Goal: Transaction & Acquisition: Book appointment/travel/reservation

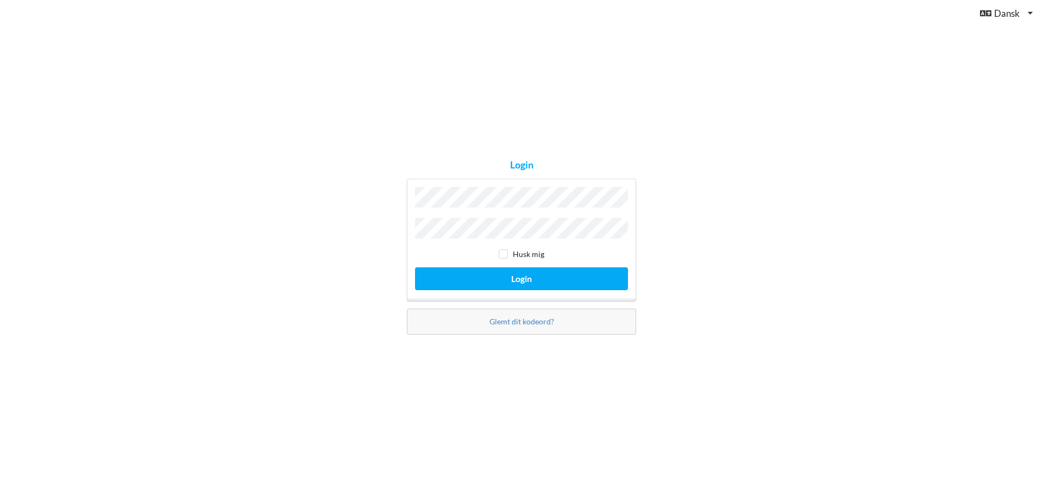
click at [335, 275] on div "Login Husk mig Login Glemt dit kodeord?" at bounding box center [521, 247] width 1043 height 495
click at [461, 283] on button "Login" at bounding box center [521, 278] width 213 height 22
drag, startPoint x: 289, startPoint y: 288, endPoint x: 303, endPoint y: 293, distance: 14.9
click at [291, 290] on div "Login Husk mig Login Glemt dit kodeord?" at bounding box center [521, 247] width 1043 height 495
click at [507, 293] on div "Husk mig Login" at bounding box center [521, 240] width 229 height 122
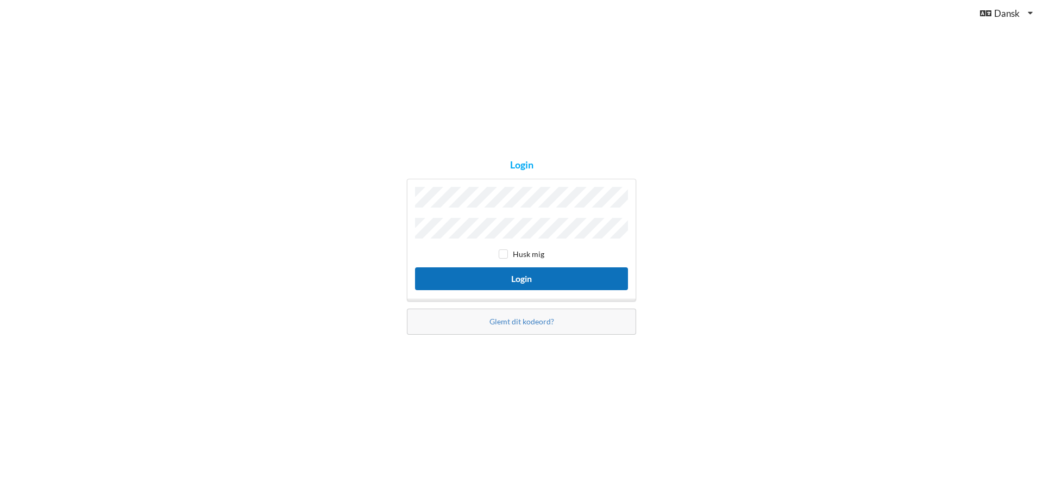
click at [512, 285] on button "Login" at bounding box center [521, 278] width 213 height 22
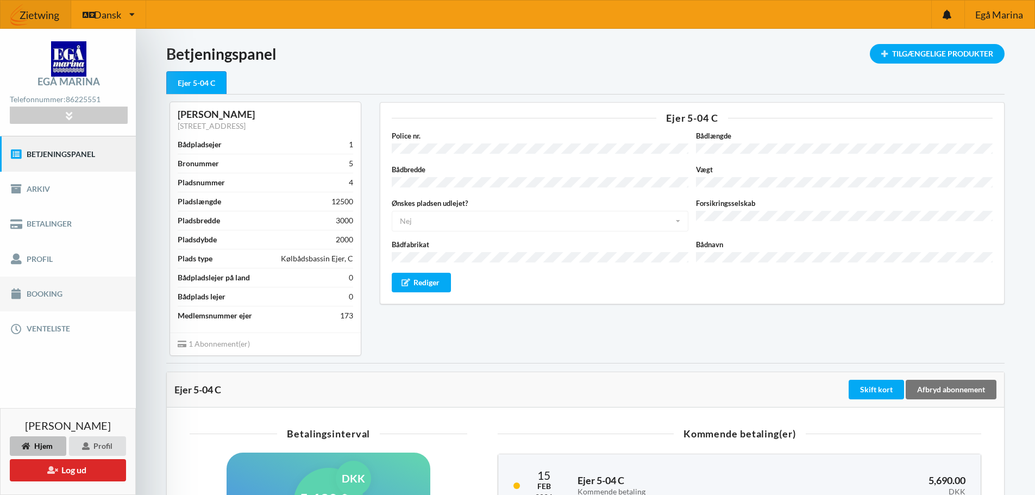
click at [52, 291] on link "Booking" at bounding box center [68, 294] width 136 height 35
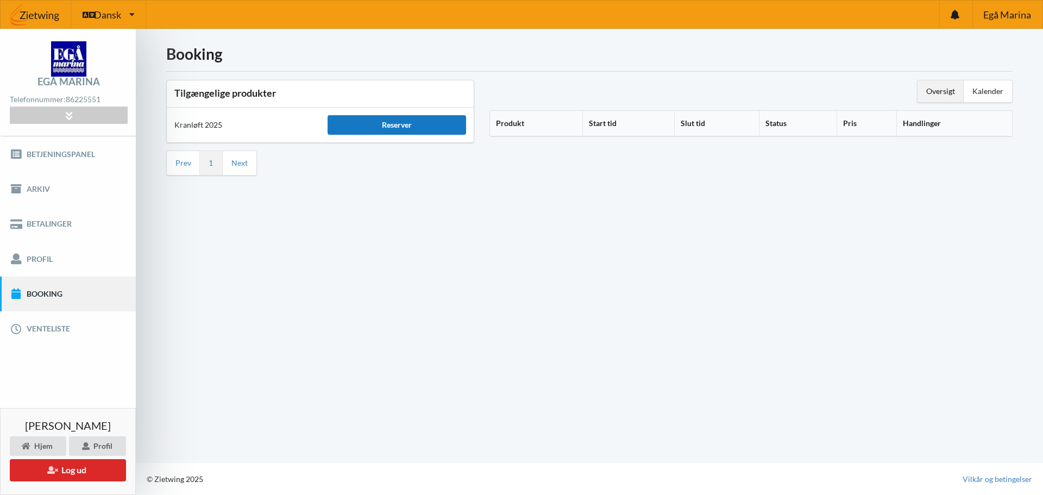
click at [394, 126] on div "Reserver" at bounding box center [397, 125] width 138 height 20
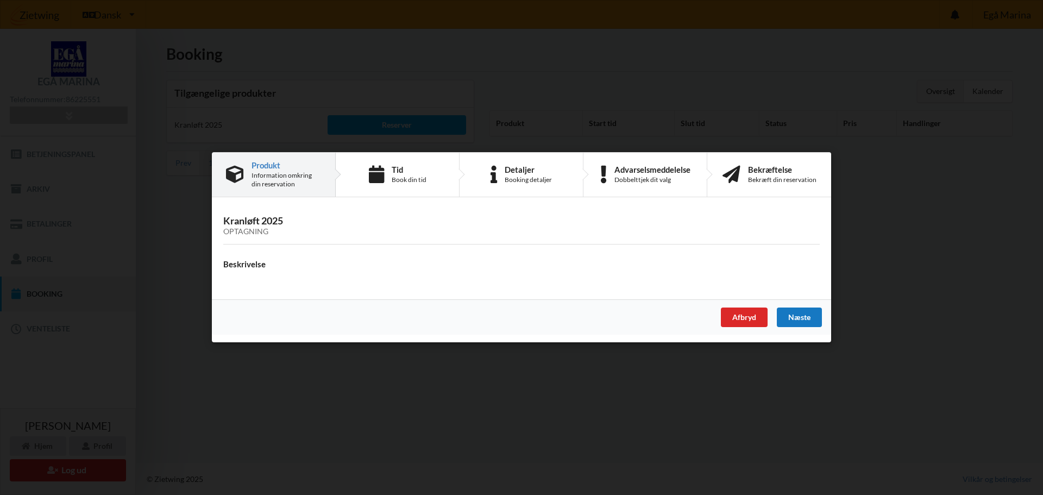
click at [800, 316] on div "Næste" at bounding box center [799, 318] width 45 height 20
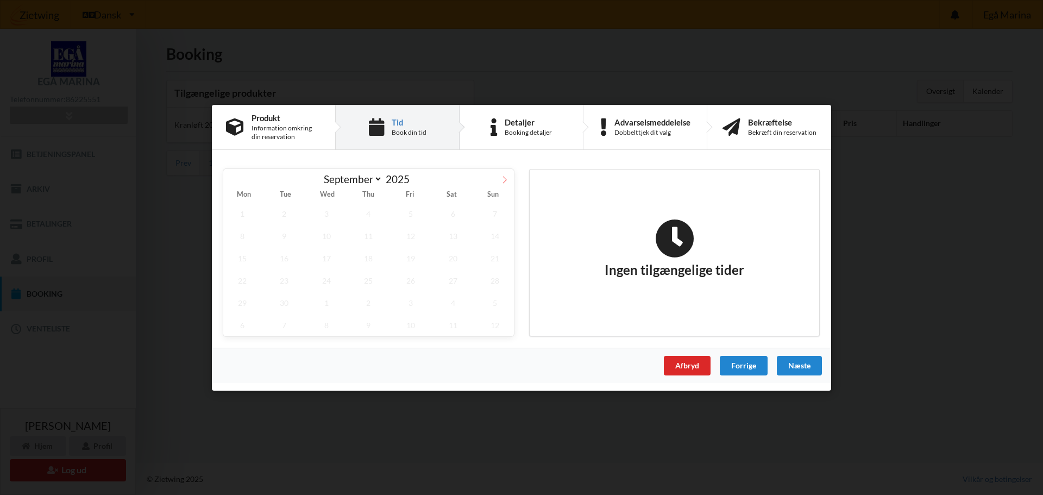
click at [503, 182] on icon at bounding box center [505, 179] width 8 height 8
select select "9"
click at [450, 280] on span "25" at bounding box center [453, 280] width 38 height 22
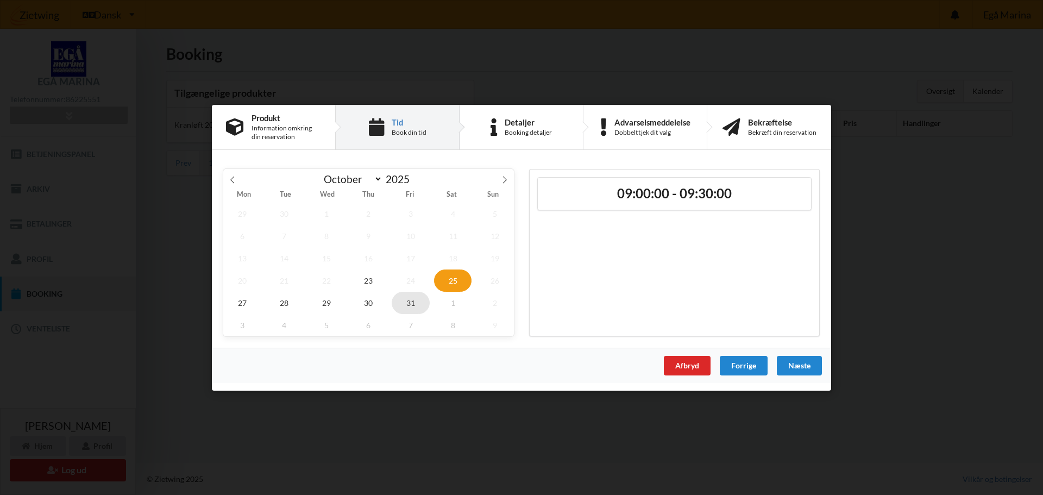
click at [406, 303] on span "31" at bounding box center [411, 302] width 38 height 22
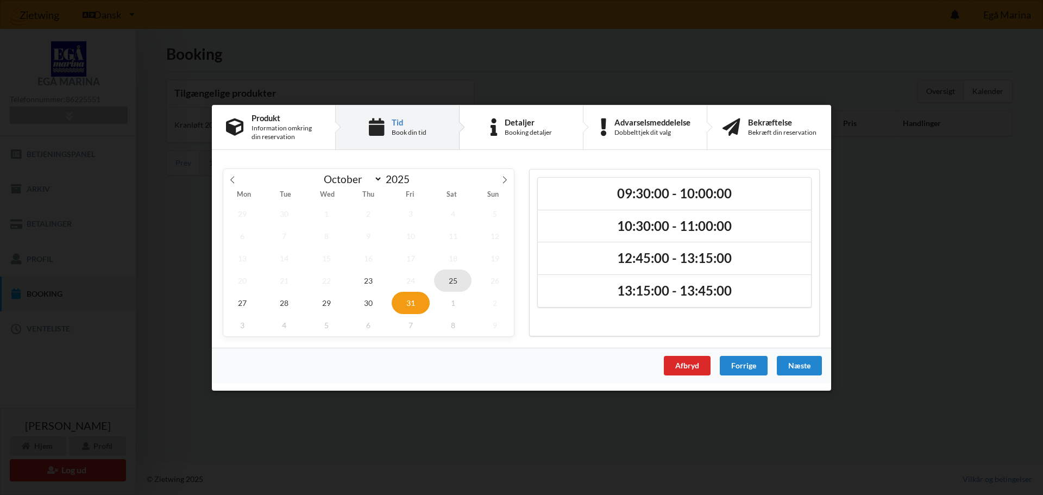
click at [463, 276] on span "25" at bounding box center [453, 280] width 38 height 22
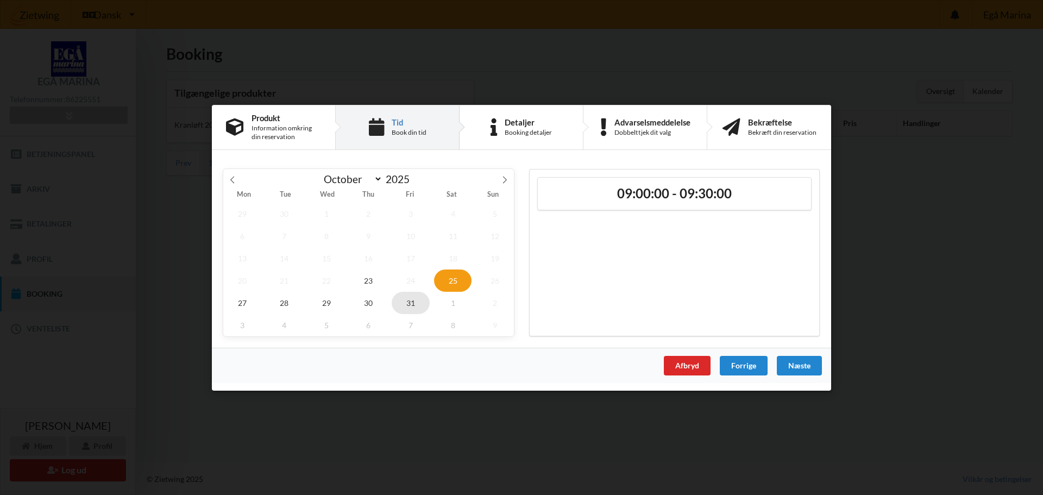
click at [413, 299] on span "31" at bounding box center [411, 302] width 38 height 22
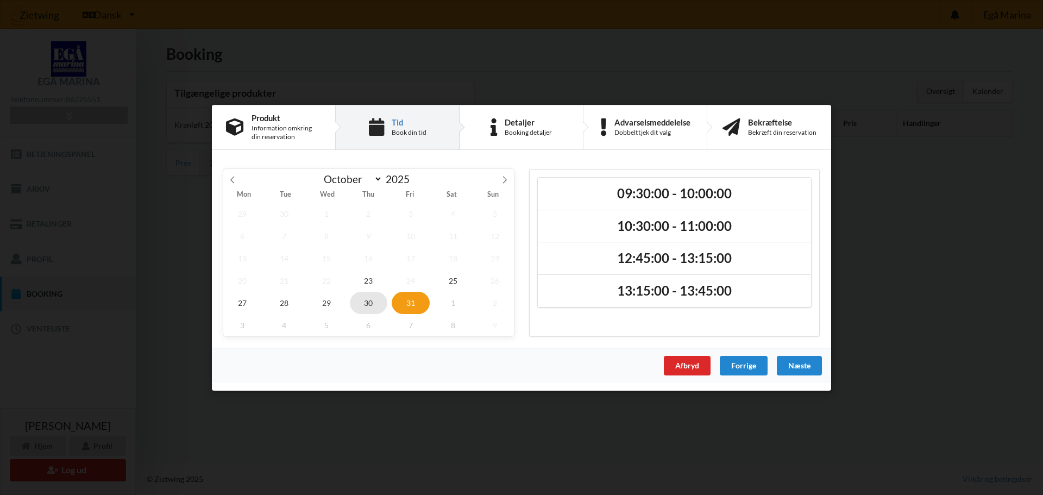
click at [374, 303] on span "30" at bounding box center [369, 302] width 38 height 22
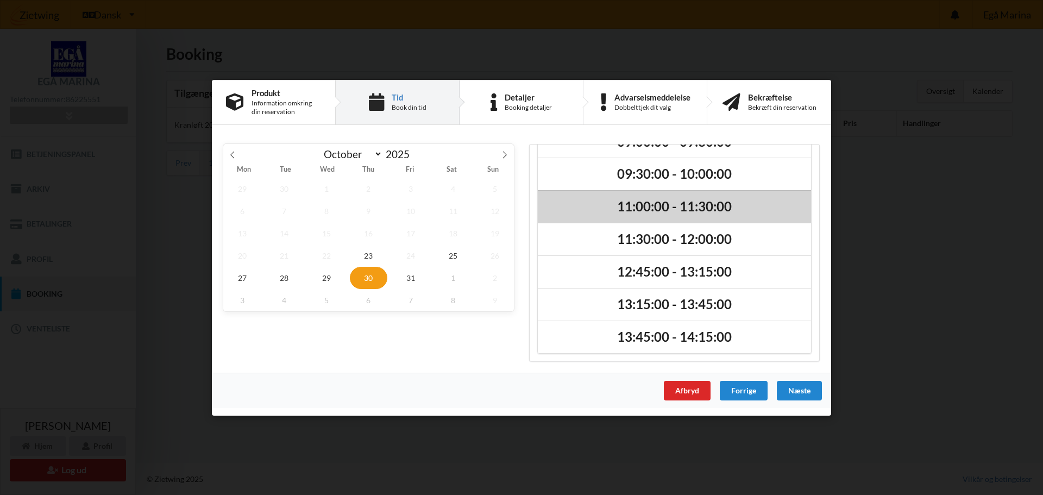
scroll to position [60, 0]
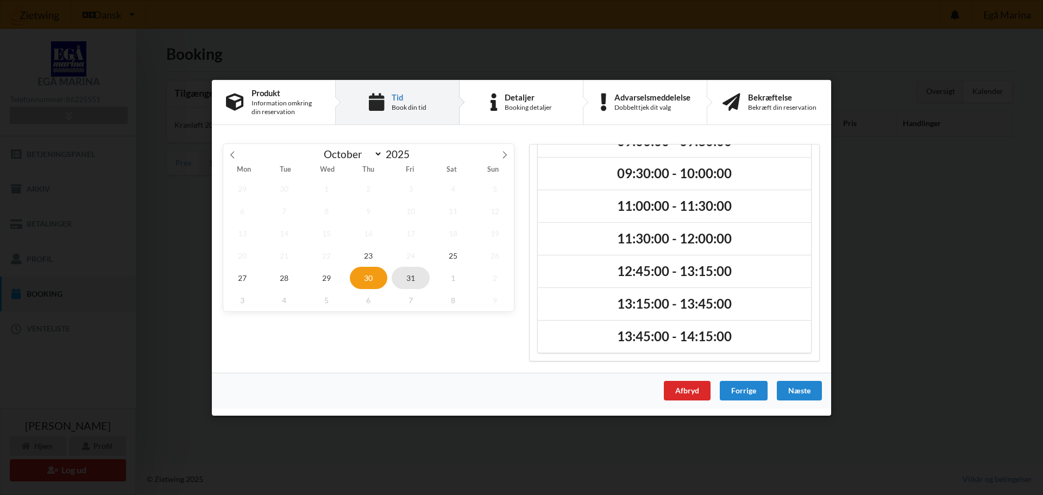
click at [409, 275] on span "31" at bounding box center [411, 277] width 38 height 22
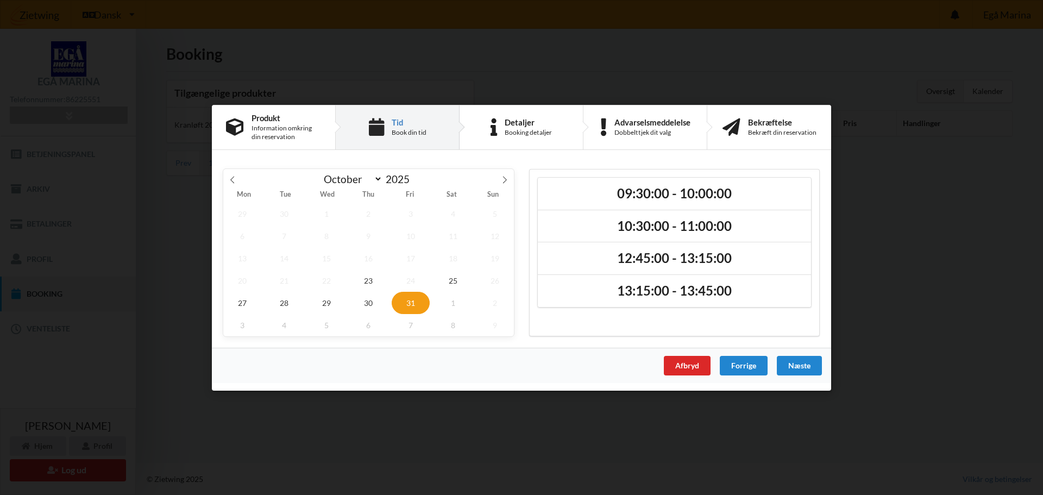
scroll to position [0, 0]
click at [419, 303] on span "31" at bounding box center [411, 302] width 38 height 22
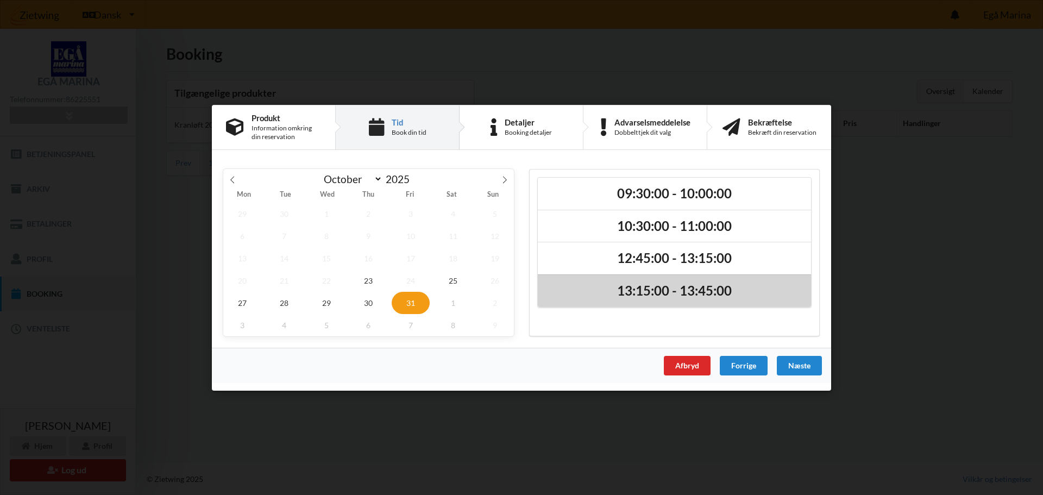
click at [687, 293] on h2 "13:15:00 - 13:45:00" at bounding box center [675, 291] width 258 height 17
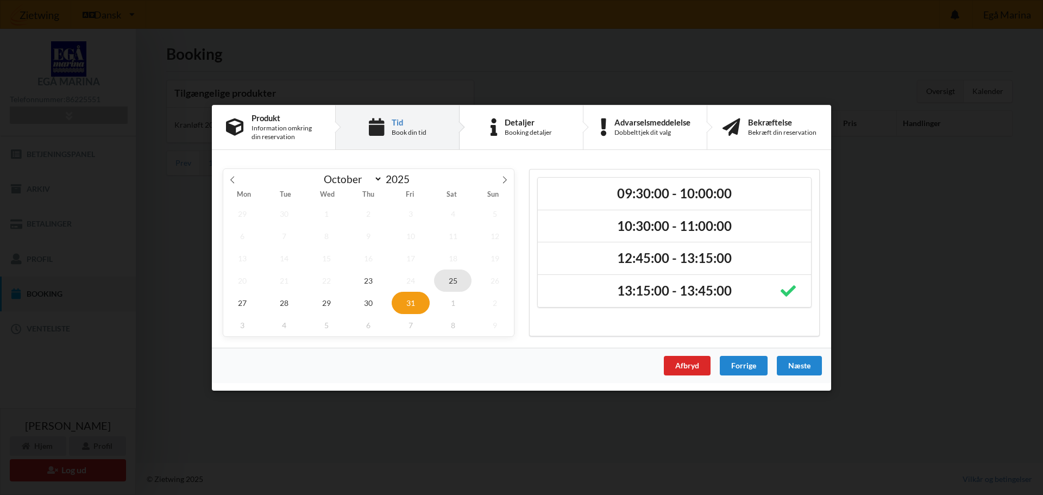
click at [456, 281] on span "25" at bounding box center [453, 280] width 38 height 22
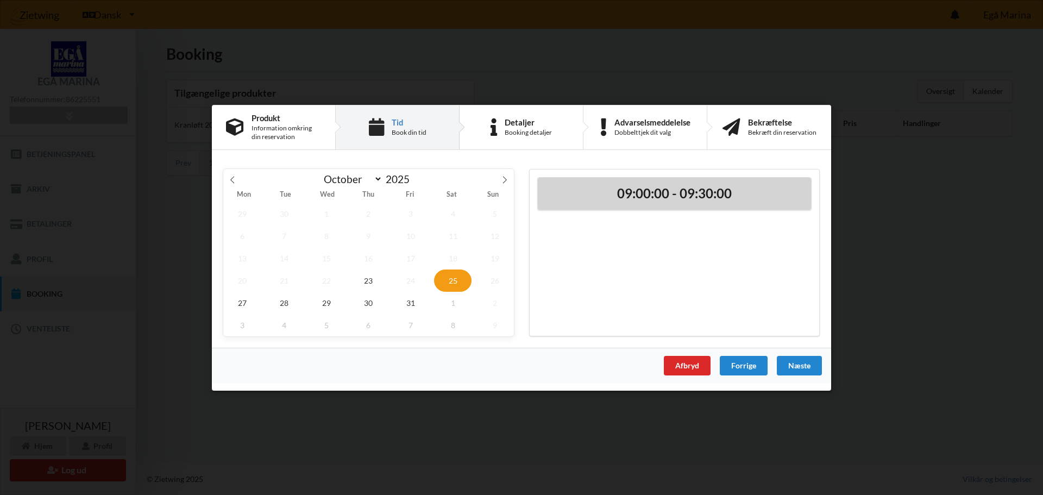
click at [656, 195] on h2 "09:00:00 - 09:30:00" at bounding box center [675, 193] width 258 height 17
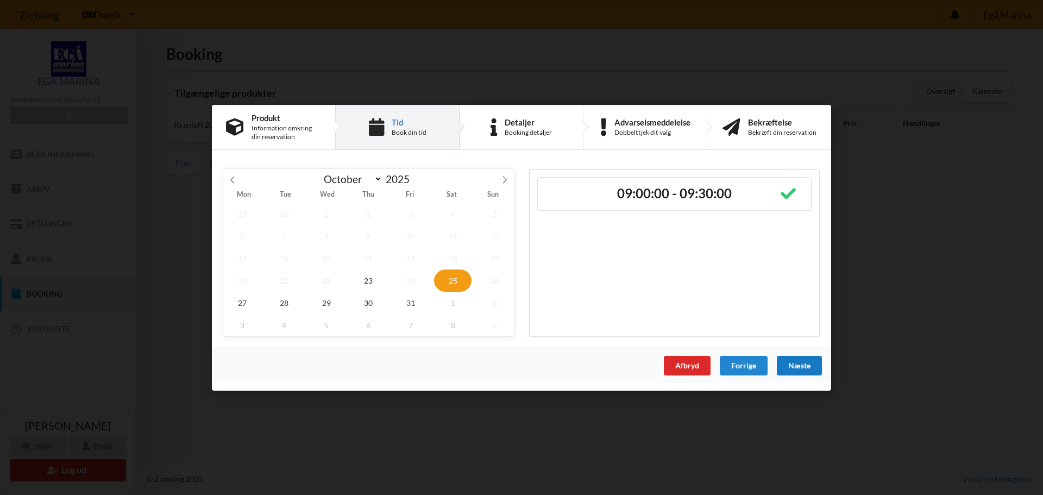
click at [813, 364] on div "Næste" at bounding box center [799, 365] width 45 height 20
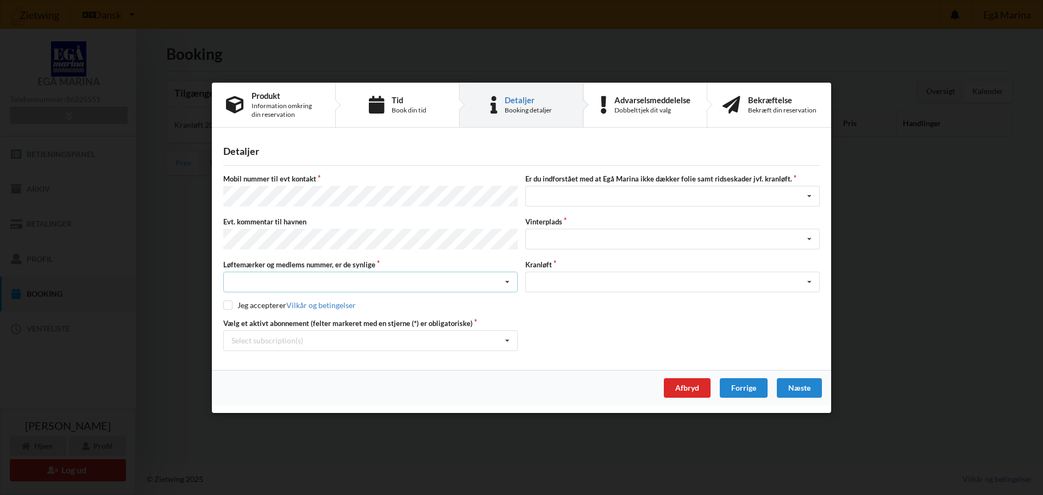
click at [333, 281] on div "Nej, jeg kontakter havnekontoret inden løftet Ja, mine mærker er synlige og int…" at bounding box center [370, 282] width 294 height 21
click at [329, 314] on div "Ja, mine mærker er synlige og intakte" at bounding box center [370, 322] width 293 height 20
click at [234, 304] on label "Jeg accepterer Vilkår og betingelser" at bounding box center [289, 304] width 133 height 9
click at [227, 300] on input "checkbox" at bounding box center [227, 304] width 9 height 9
checkbox input "true"
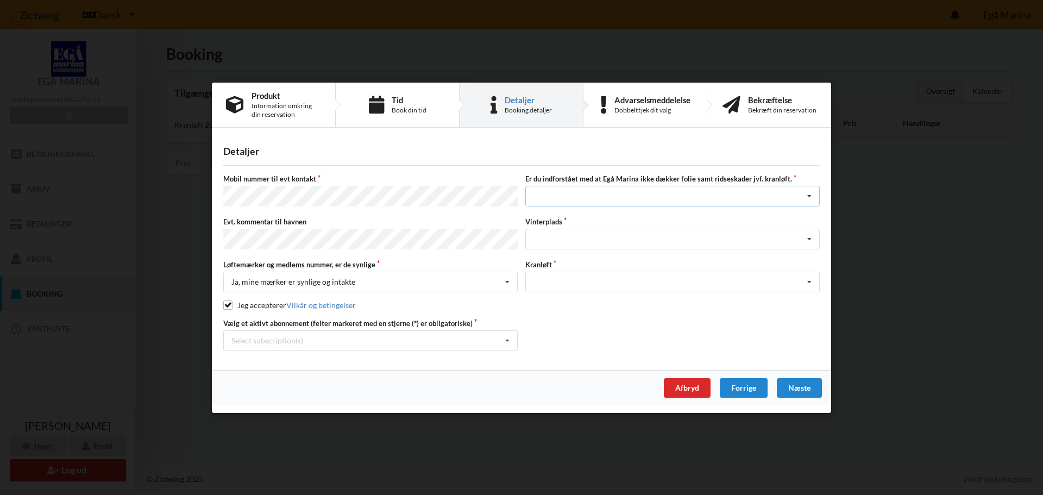
click at [625, 195] on div "Jeg har tæpper med og tager selv ansvaret for eventuelle folie samt ridseskader…" at bounding box center [672, 196] width 294 height 21
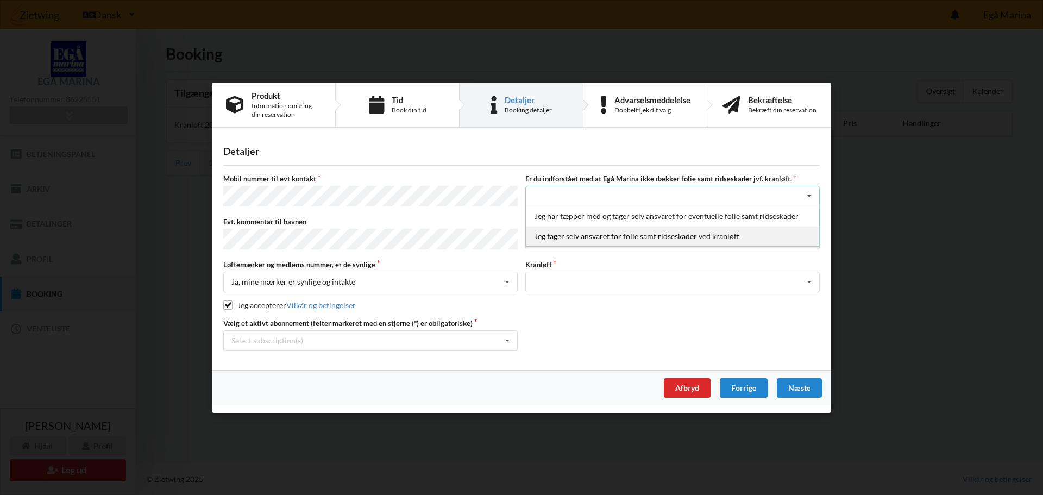
click at [607, 237] on div "Jeg tager selv ansvaret for folie samt ridseskader ved kranløft" at bounding box center [672, 236] width 293 height 20
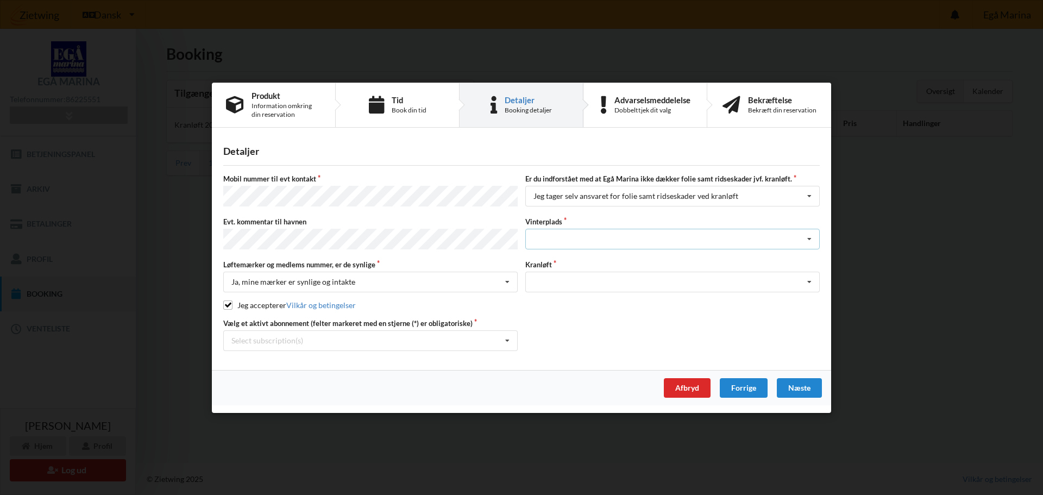
click at [562, 236] on div "Landplads nr. 1 Landplads nr. 2 Landplads nr.3 Landplads nr. 4 Landplads nr. 5 …" at bounding box center [672, 239] width 294 height 21
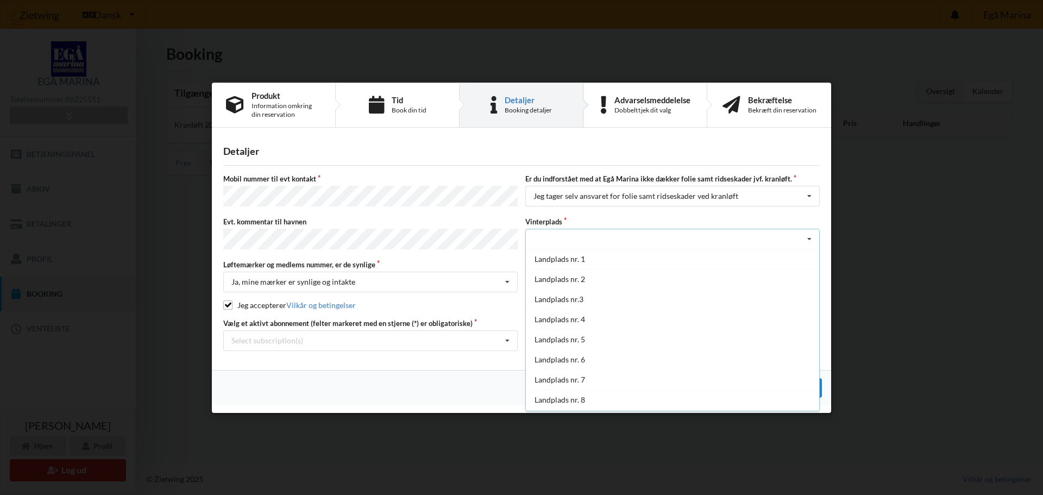
click at [594, 238] on div "Landplads nr. 1 Landplads nr. 2 Landplads nr.3 Landplads nr. 4 Landplads nr. 5 …" at bounding box center [672, 239] width 294 height 21
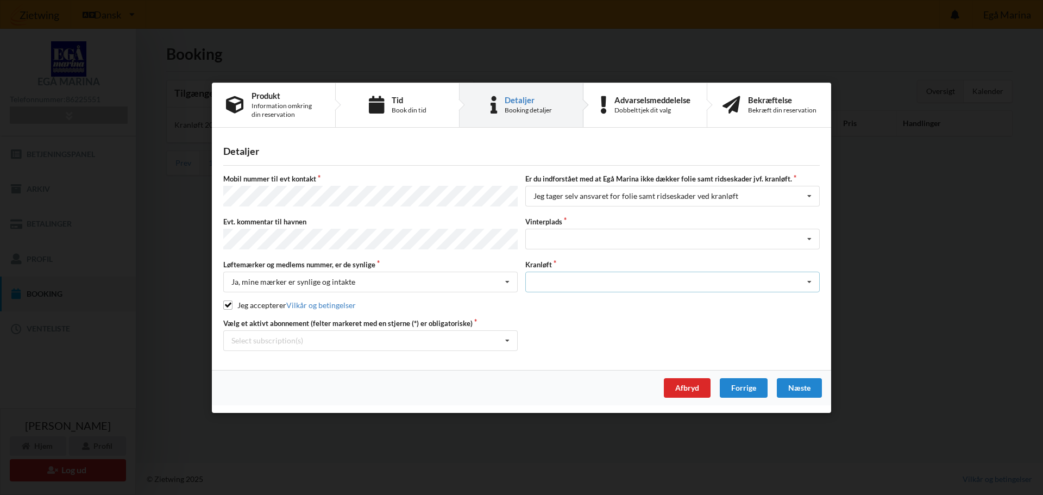
click at [598, 274] on div "Optagning" at bounding box center [672, 282] width 294 height 21
click at [582, 298] on div "Optagning" at bounding box center [672, 302] width 293 height 20
click at [572, 244] on div "Landplads nr. 1 Landplads nr. 2 Landplads nr.3 Landplads nr. 4 Landplads nr. 5 …" at bounding box center [672, 239] width 294 height 21
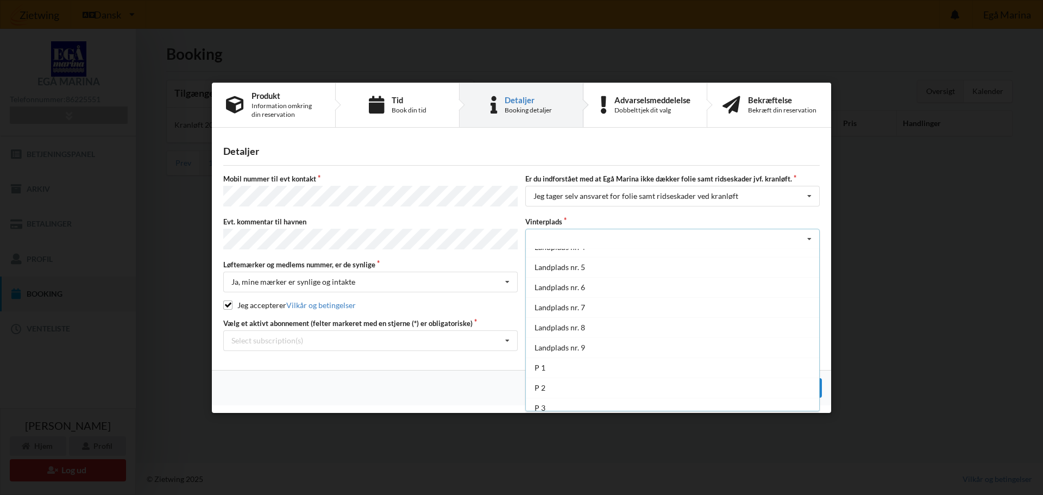
scroll to position [79, 0]
click at [599, 237] on div "Landplads nr. 1 Landplads nr. 2 Landplads nr.3 Landplads nr. 4 Landplads nr. 5 …" at bounding box center [672, 239] width 294 height 21
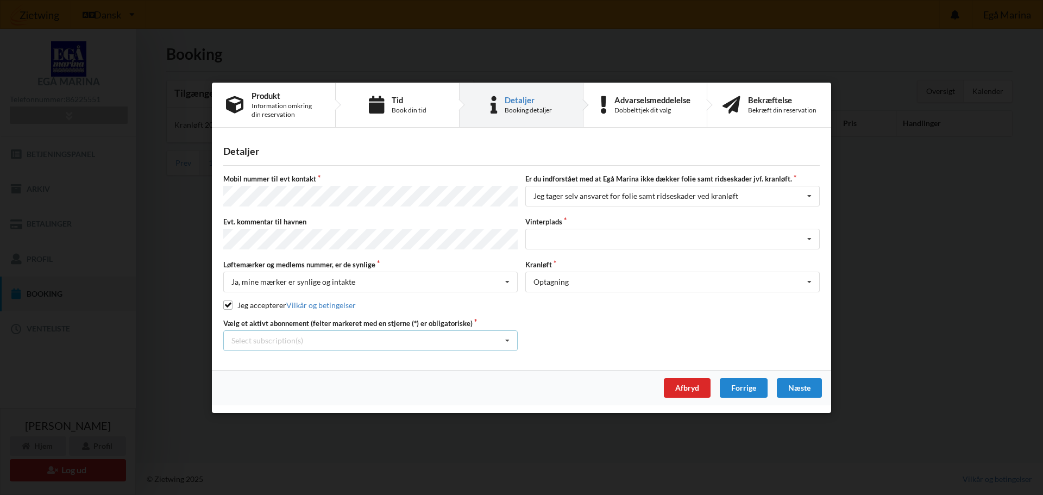
click at [312, 334] on div "Select subscription(s) * Ejer 5-04 C" at bounding box center [370, 340] width 294 height 21
click at [296, 354] on div "* Ejer 5-04 C" at bounding box center [370, 360] width 293 height 20
click at [587, 237] on div "Landplads nr. 1 Landplads nr. 2 Landplads nr.3 Landplads nr. 4 Landplads nr. 5 …" at bounding box center [672, 239] width 294 height 21
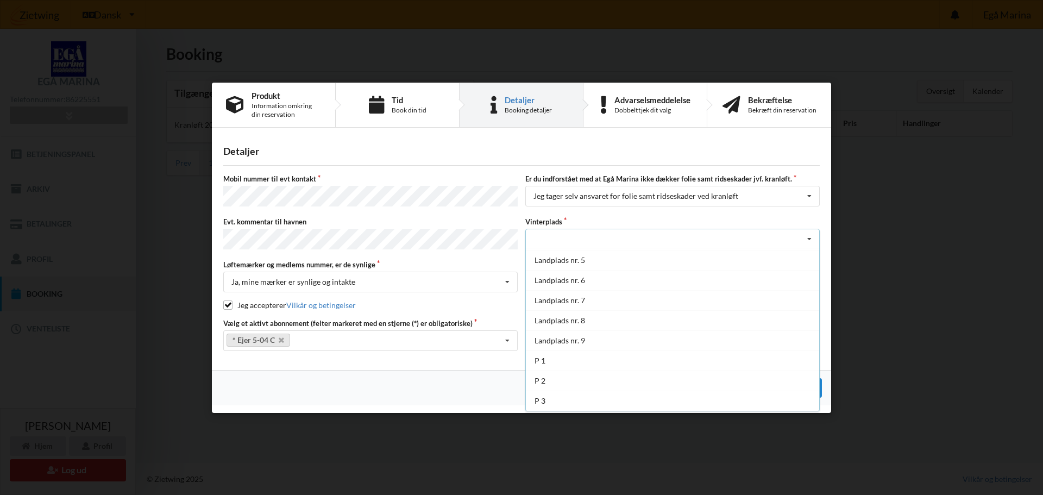
click at [161, 202] on div "Handelsbetingelser Ved at benytte dig af Virksomhedens juridiske navn services …" at bounding box center [521, 247] width 1043 height 495
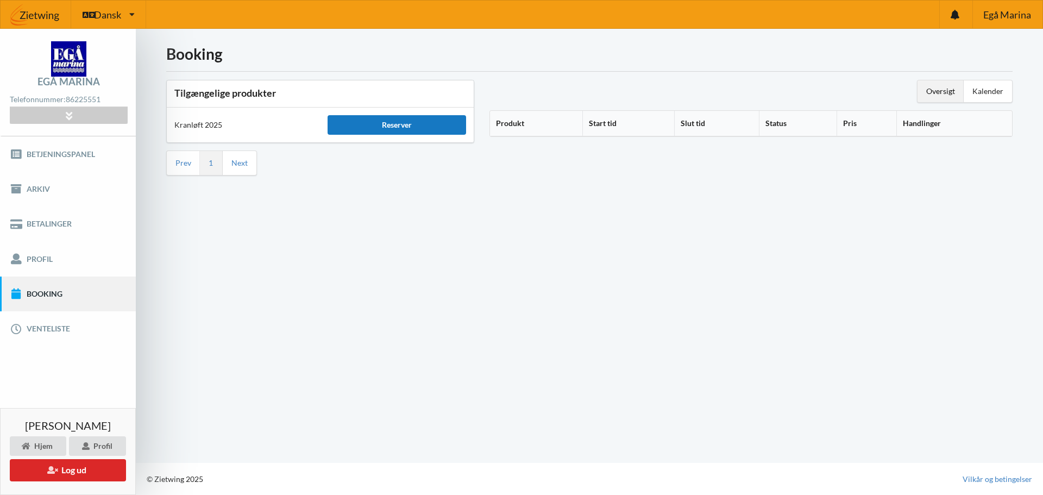
click at [373, 126] on div "Reserver" at bounding box center [397, 125] width 138 height 20
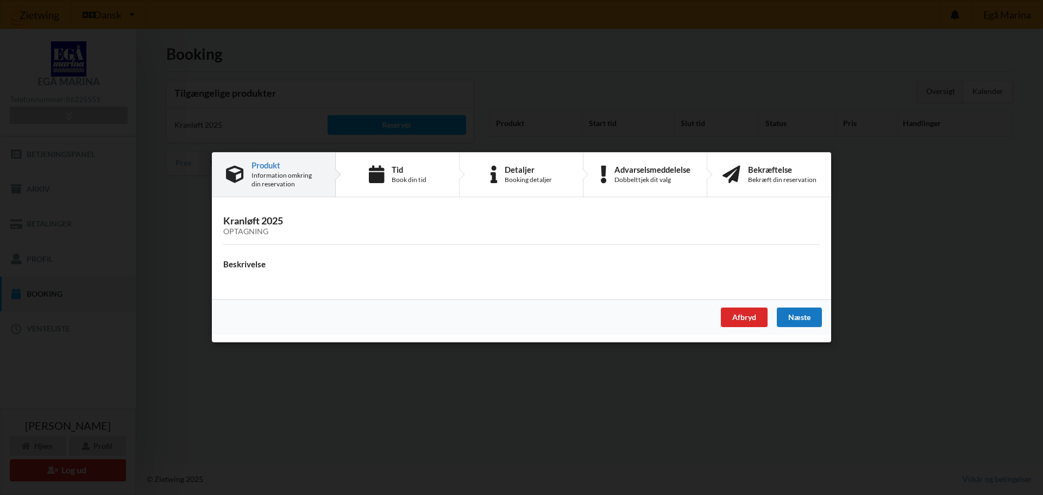
click at [801, 315] on div "Næste" at bounding box center [799, 318] width 45 height 20
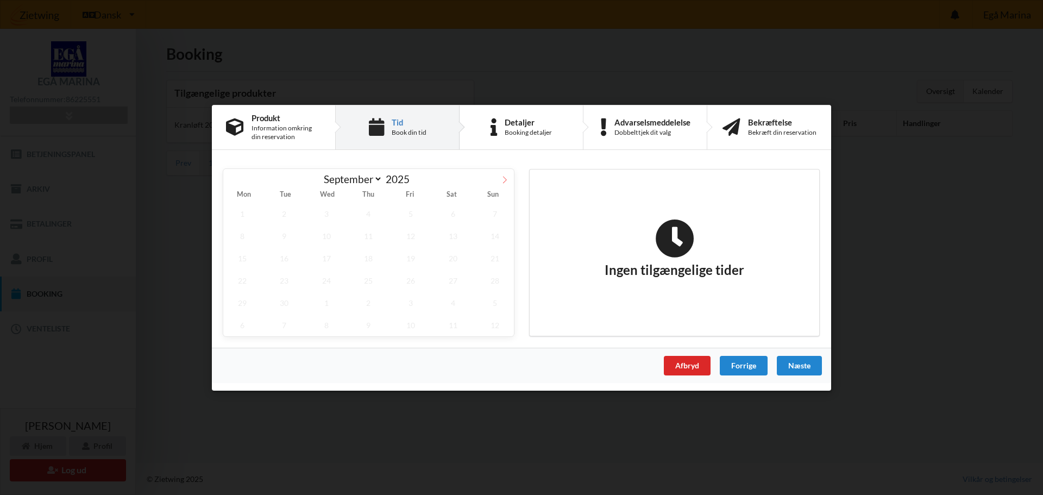
click at [507, 180] on icon at bounding box center [505, 179] width 8 height 8
select select "9"
click at [458, 280] on span "25" at bounding box center [453, 280] width 38 height 22
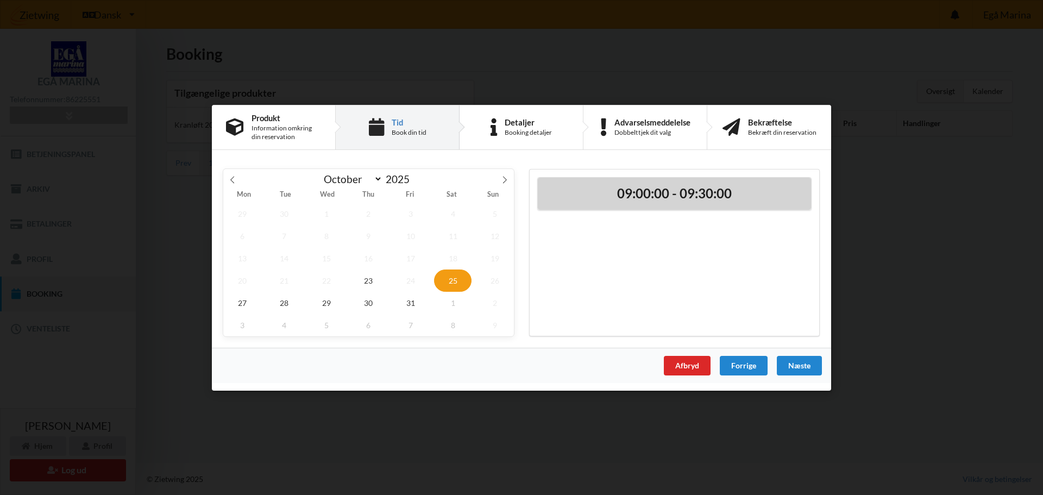
click at [591, 193] on h2 "09:00:00 - 09:30:00" at bounding box center [675, 193] width 258 height 17
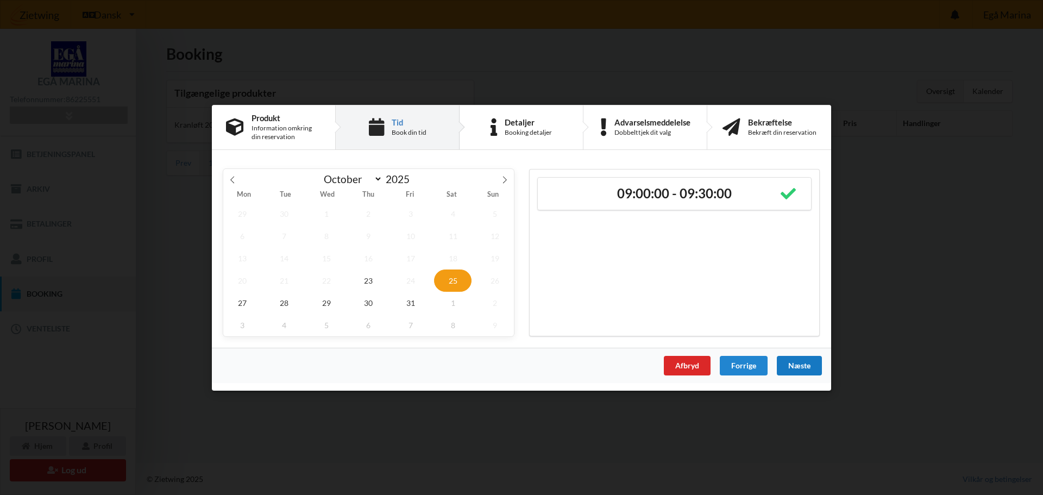
click at [808, 371] on div "Næste" at bounding box center [799, 365] width 45 height 20
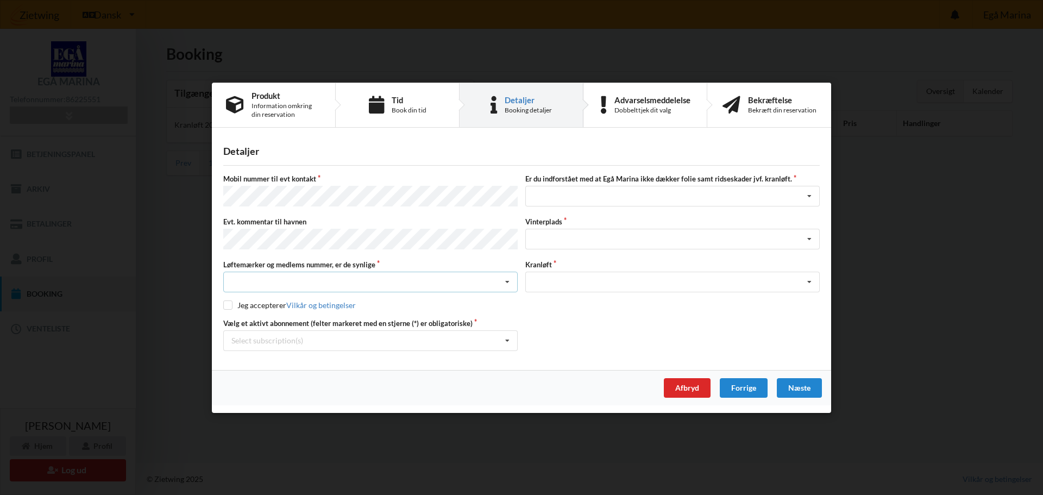
click at [326, 279] on div "Nej, jeg kontakter havnekontoret inden løftet Ja, mine mærker er synlige og int…" at bounding box center [370, 282] width 294 height 21
click at [318, 319] on div "Ja, mine mærker er synlige og intakte" at bounding box center [370, 322] width 293 height 20
click at [227, 309] on div "Mobil nummer til evt kontakt Er du indforstået med at Egå Marina ikke dækker fo…" at bounding box center [521, 262] width 597 height 177
click at [227, 305] on input "checkbox" at bounding box center [227, 304] width 9 height 9
checkbox input "true"
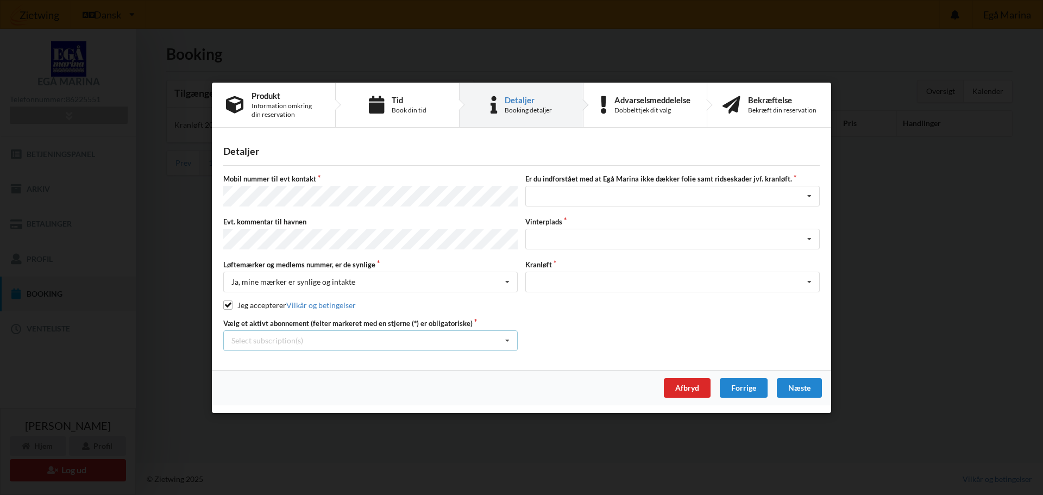
click at [248, 331] on div "Select subscription(s) * Ejer 5-04 C" at bounding box center [370, 340] width 294 height 21
click at [255, 358] on div "* Ejer 5-04 C" at bounding box center [370, 360] width 293 height 20
click at [570, 199] on div "Jeg har tæpper med og tager selv ansvaret for eventuelle folie samt ridseskader…" at bounding box center [672, 196] width 294 height 21
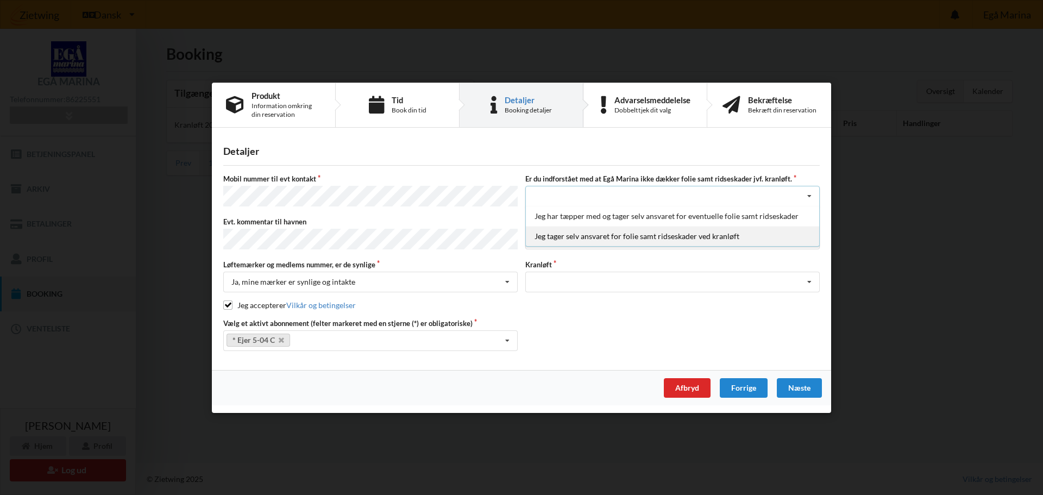
click at [557, 238] on div "Jeg tager selv ansvaret for folie samt ridseskader ved kranløft" at bounding box center [672, 236] width 293 height 20
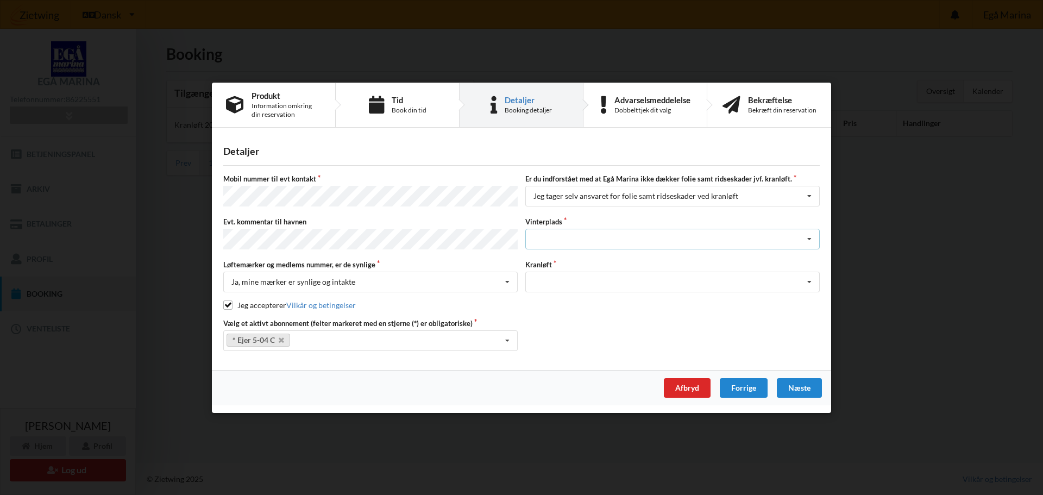
click at [549, 231] on div "Landplads nr. 1 Landplads nr. 2 Landplads nr.3 Landplads nr. 4 Landplads nr. 5 …" at bounding box center [672, 239] width 294 height 21
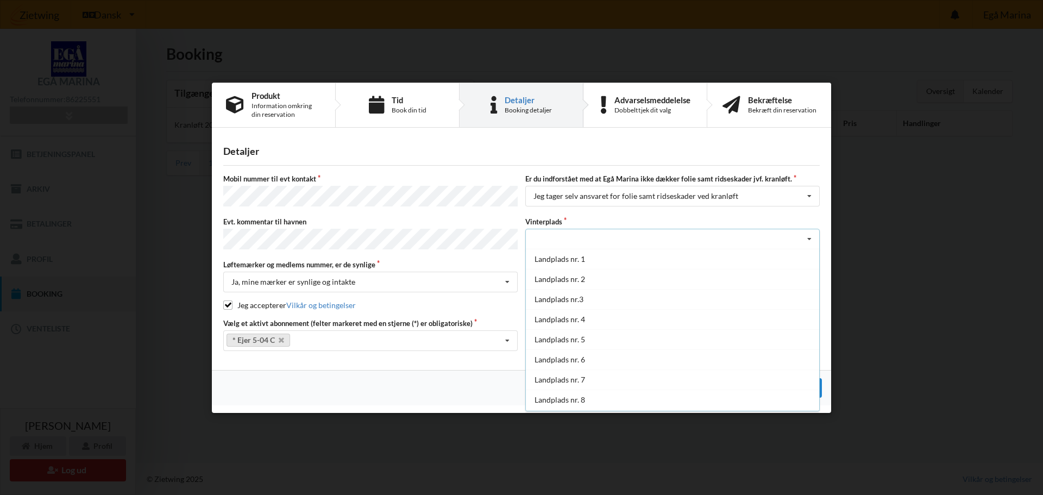
click at [549, 231] on div "Landplads nr. 1 Landplads nr. 2 Landplads nr.3 Landplads nr. 4 Landplads nr. 5 …" at bounding box center [672, 239] width 294 height 21
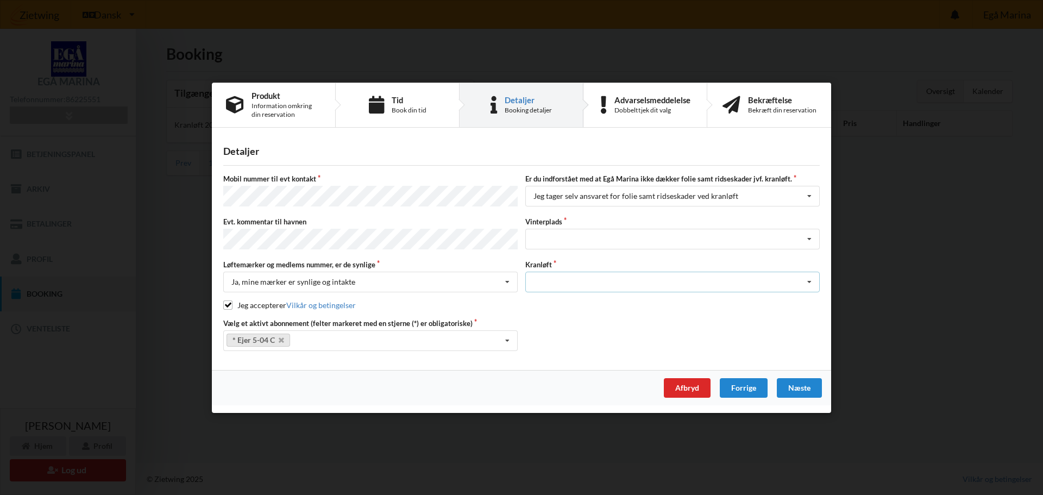
click at [557, 277] on div "Optagning" at bounding box center [672, 282] width 294 height 21
click at [560, 296] on div "Optagning" at bounding box center [672, 302] width 293 height 20
click at [555, 243] on div "Landplads nr. 1 Landplads nr. 2 Landplads nr.3 Landplads nr. 4 Landplads nr. 5 …" at bounding box center [672, 239] width 294 height 21
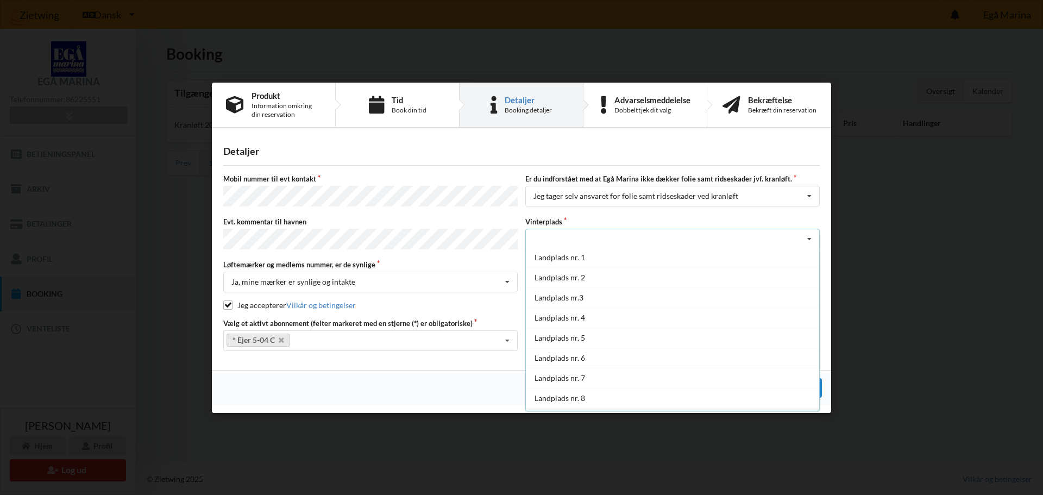
scroll to position [0, 0]
click at [566, 262] on div "Landplads nr. 1" at bounding box center [672, 259] width 293 height 20
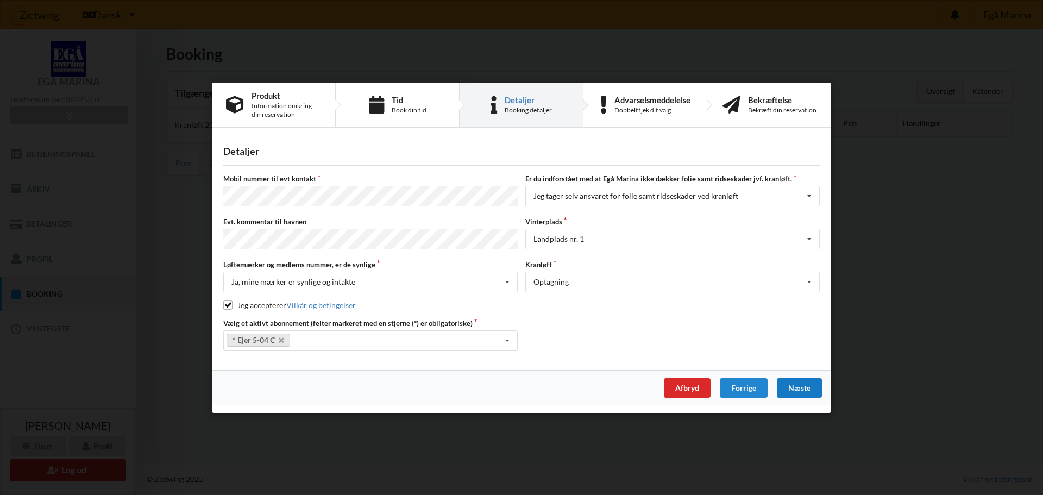
click at [811, 389] on div "Næste" at bounding box center [799, 388] width 45 height 20
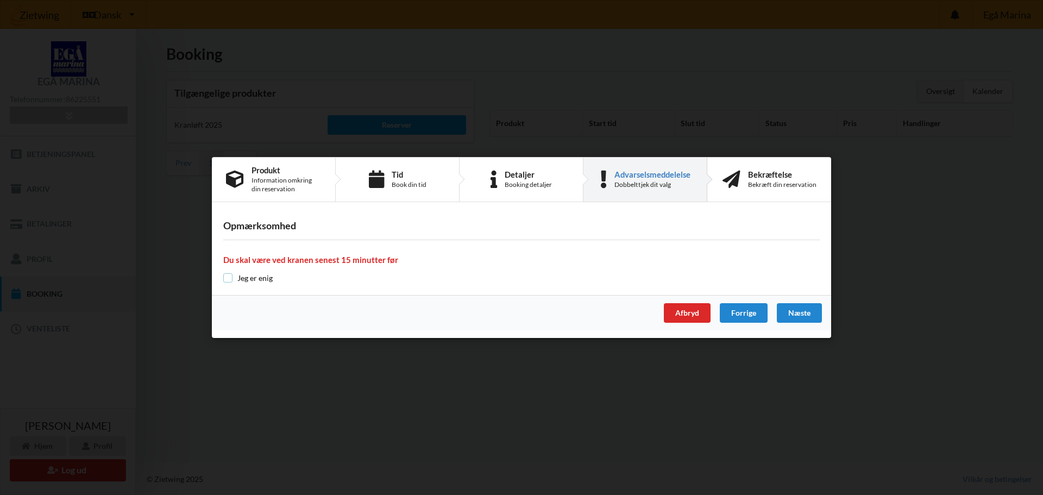
click at [227, 276] on input "checkbox" at bounding box center [227, 277] width 9 height 9
checkbox input "true"
click at [799, 309] on div "Næste" at bounding box center [799, 313] width 45 height 20
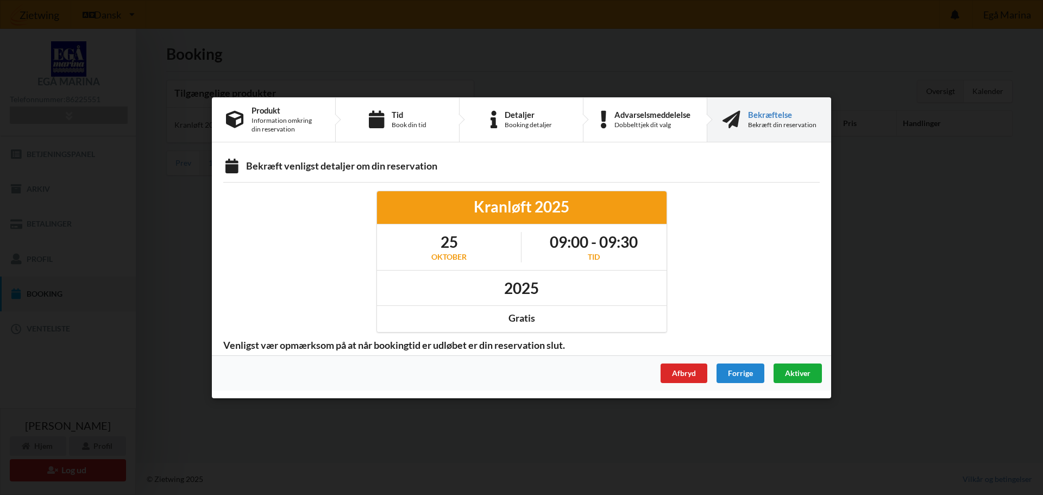
click at [797, 373] on span "Aktiver" at bounding box center [798, 372] width 26 height 9
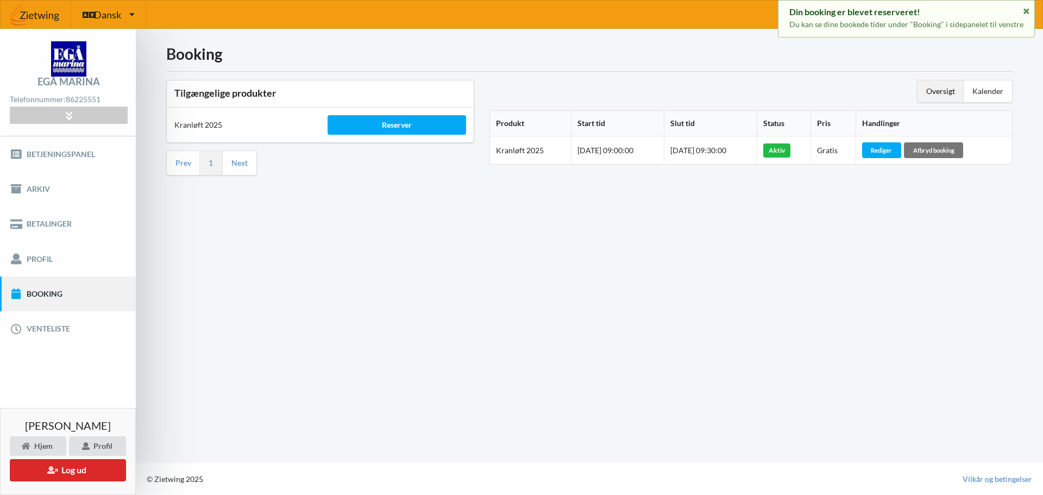
click at [799, 302] on div "Booking Tilgængelige produkter Kranløft 2025 Reserver Prev 1 Next Oversigt Kale…" at bounding box center [589, 246] width 907 height 434
click at [1025, 11] on icon at bounding box center [1026, 10] width 9 height 8
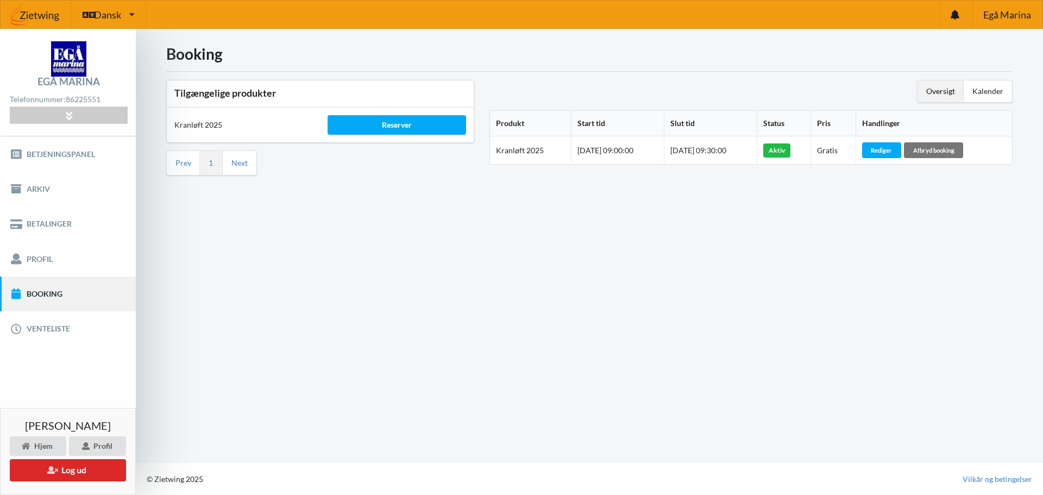
click at [336, 307] on div "Booking Tilgængelige produkter Kranløft 2025 Reserver Prev 1 Next Oversigt Kale…" at bounding box center [589, 246] width 907 height 434
